Goal: Information Seeking & Learning: Compare options

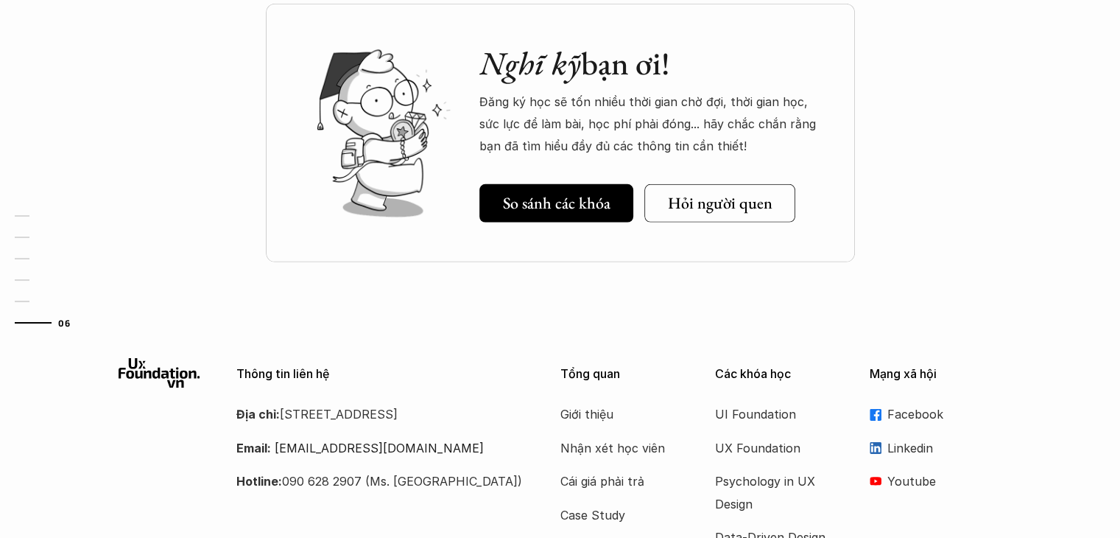
scroll to position [4498, 0]
click at [678, 196] on h5 "Hỏi người quen" at bounding box center [720, 202] width 105 height 19
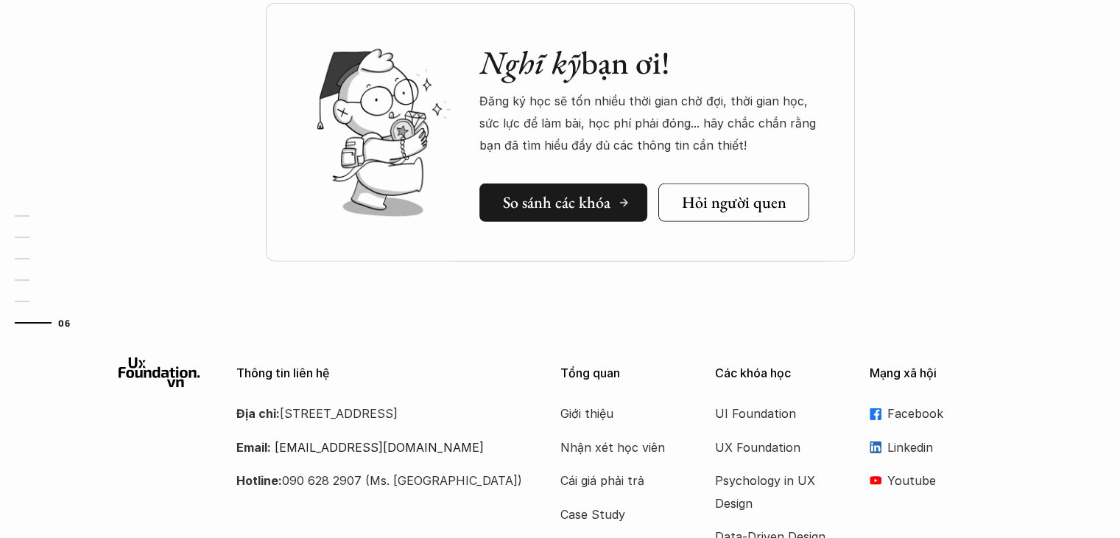
click at [586, 193] on h5 "So sánh các khóa" at bounding box center [557, 202] width 108 height 19
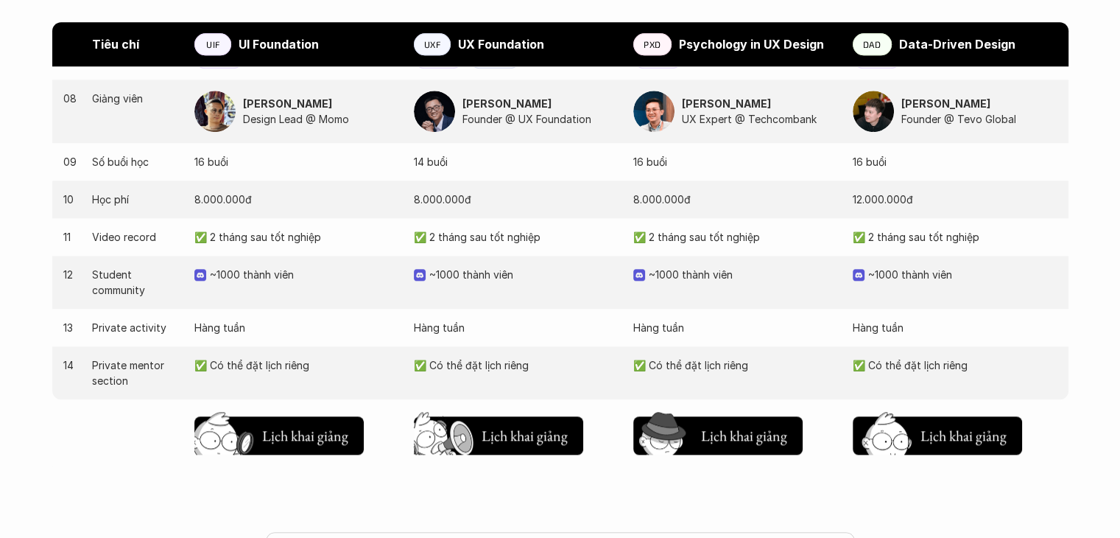
scroll to position [1694, 0]
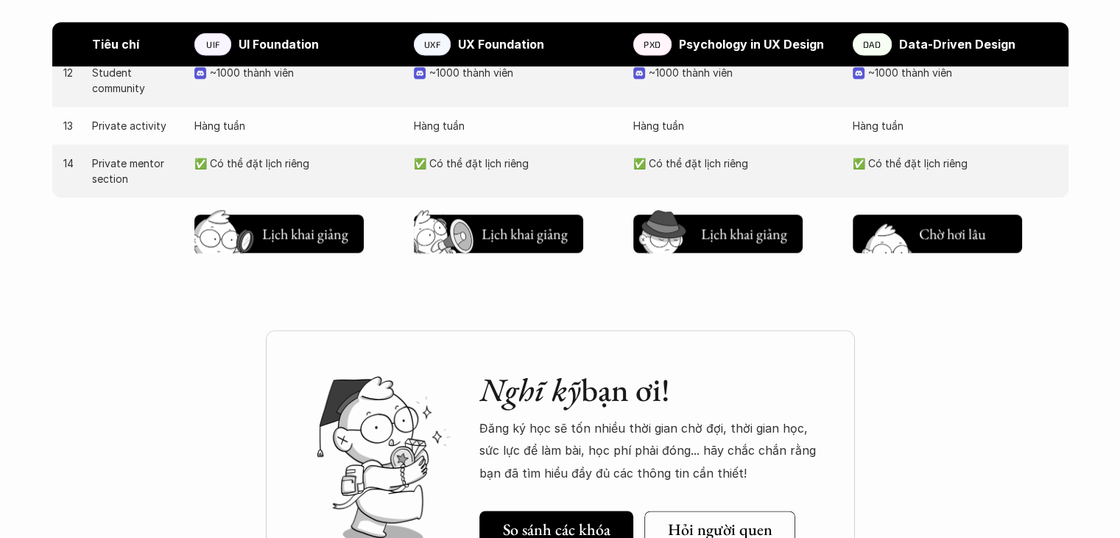
click at [925, 244] on h5 "Lịch khai giảng" at bounding box center [963, 237] width 88 height 21
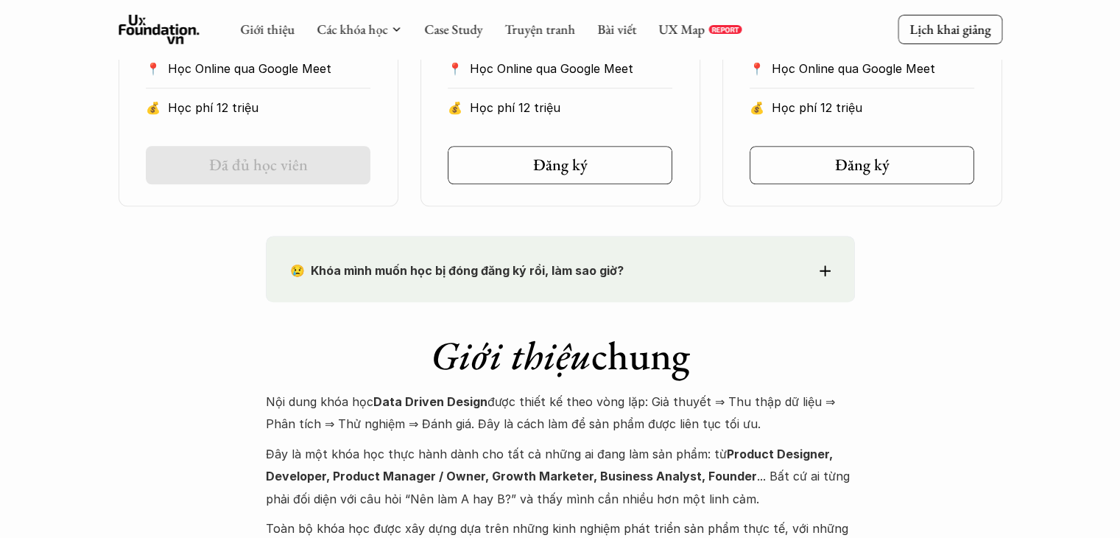
scroll to position [1235, 0]
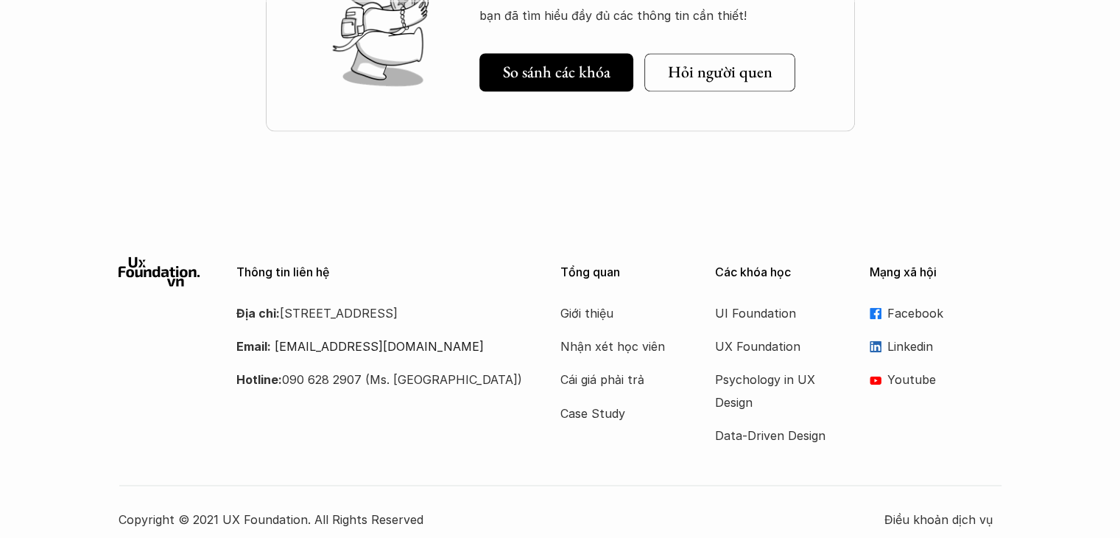
scroll to position [2166, 0]
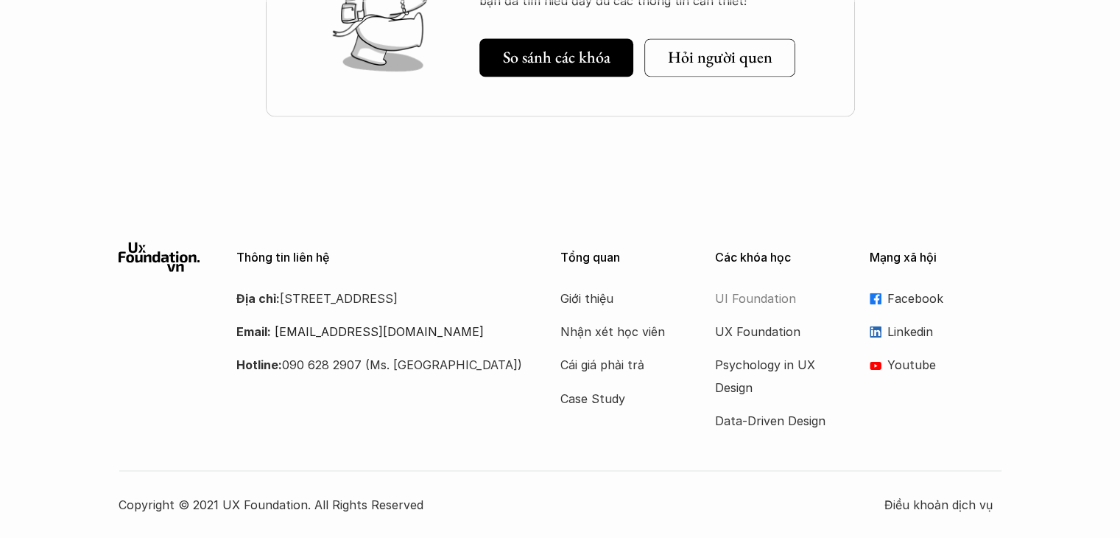
click at [780, 292] on p "UI Foundation" at bounding box center [774, 298] width 118 height 22
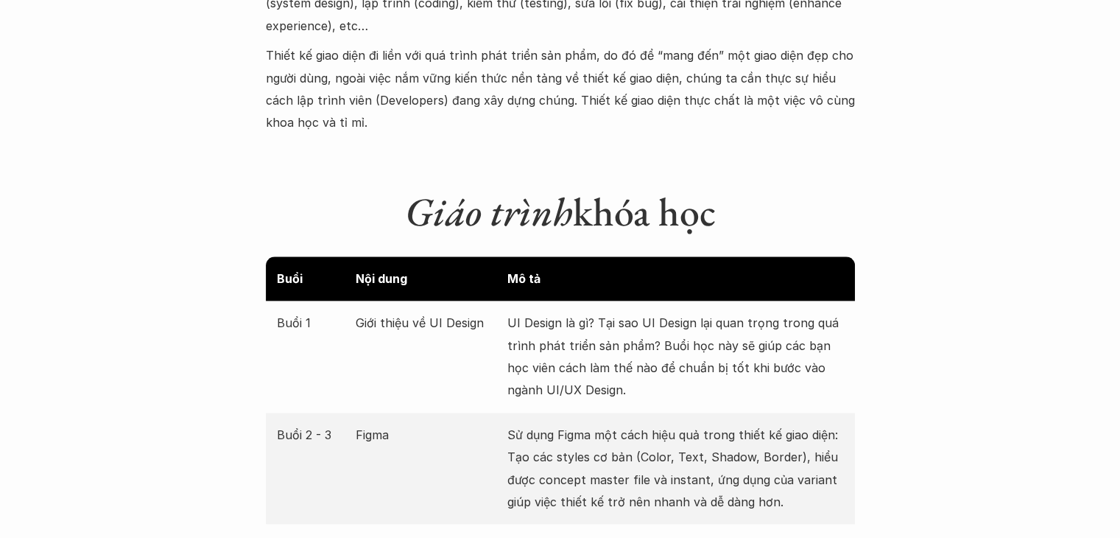
scroll to position [2006, 0]
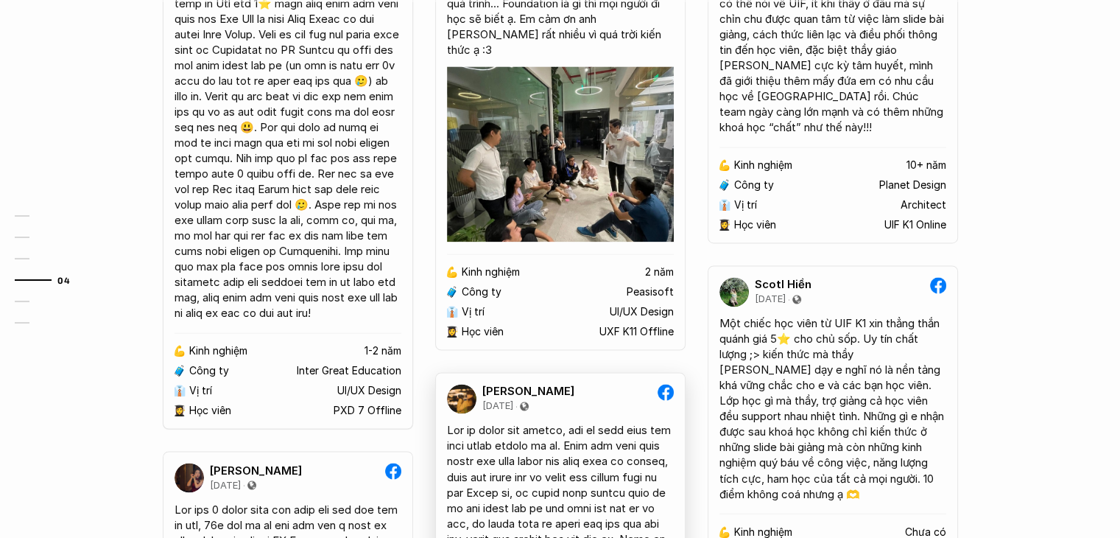
scroll to position [2577, 0]
